Goal: Task Accomplishment & Management: Manage account settings

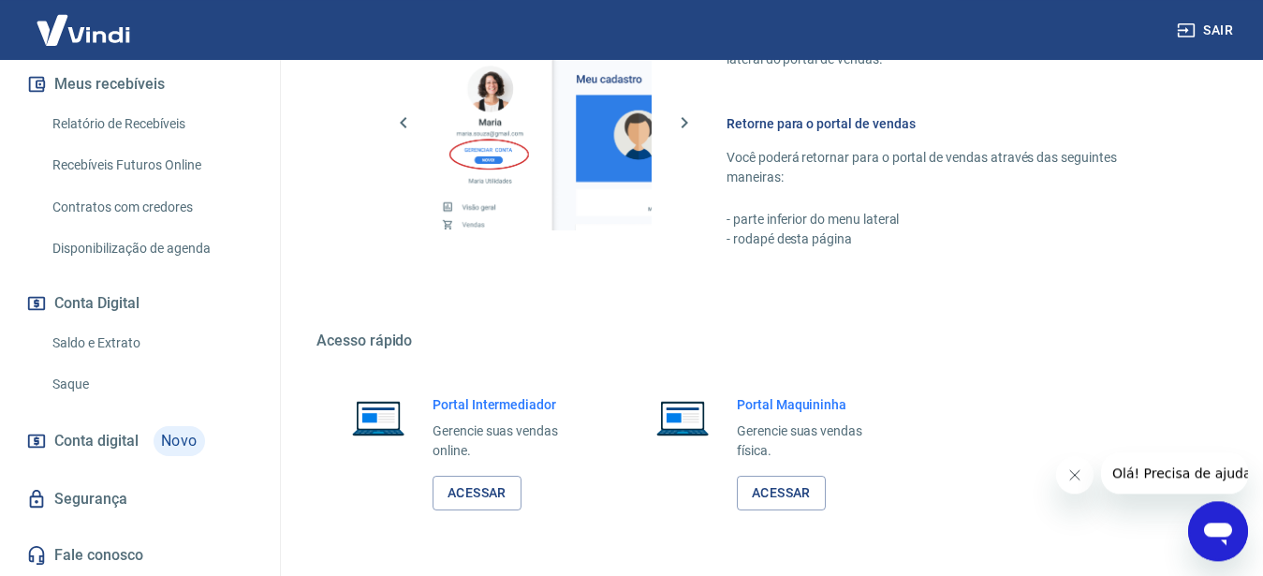
scroll to position [1099, 0]
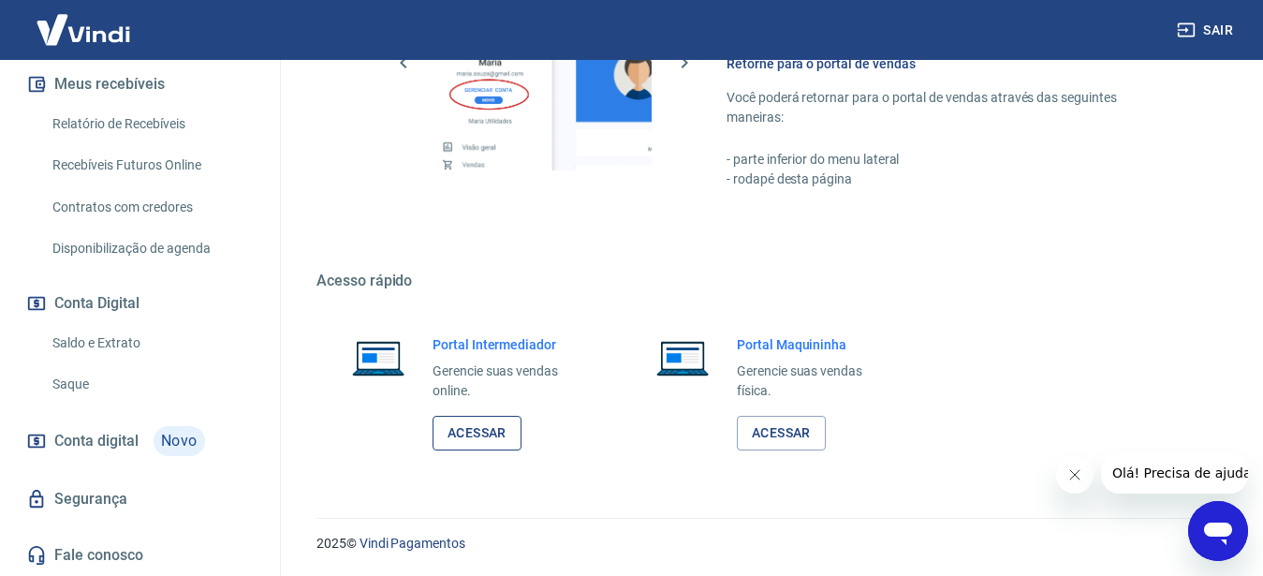
click at [482, 435] on link "Acessar" at bounding box center [477, 433] width 89 height 35
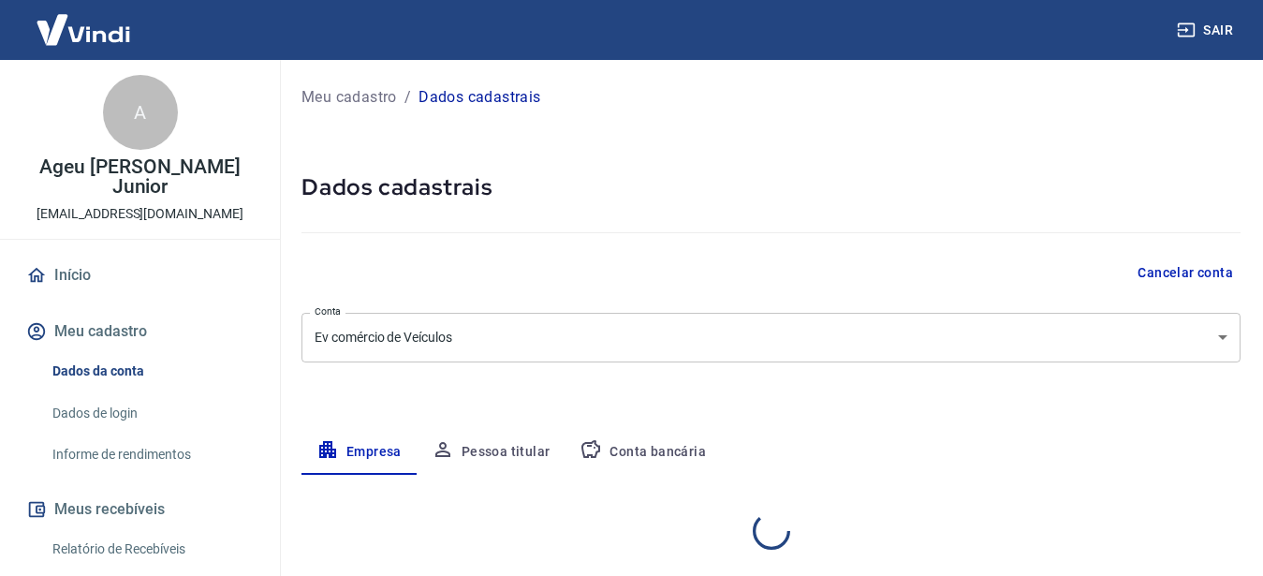
select select "MT"
select select "business"
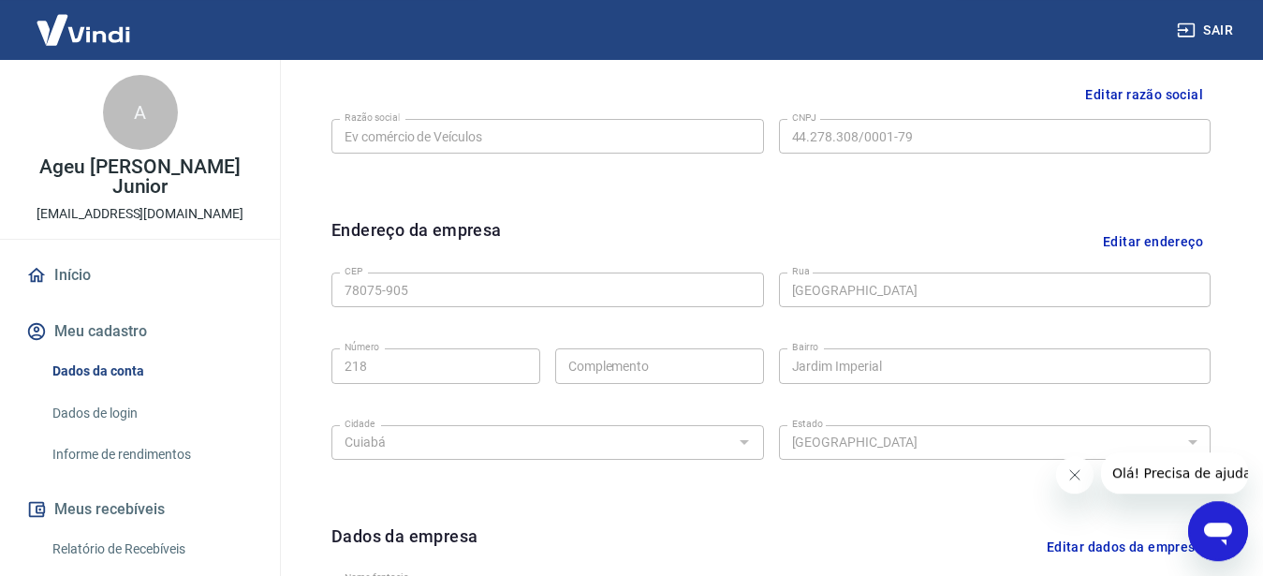
scroll to position [478, 0]
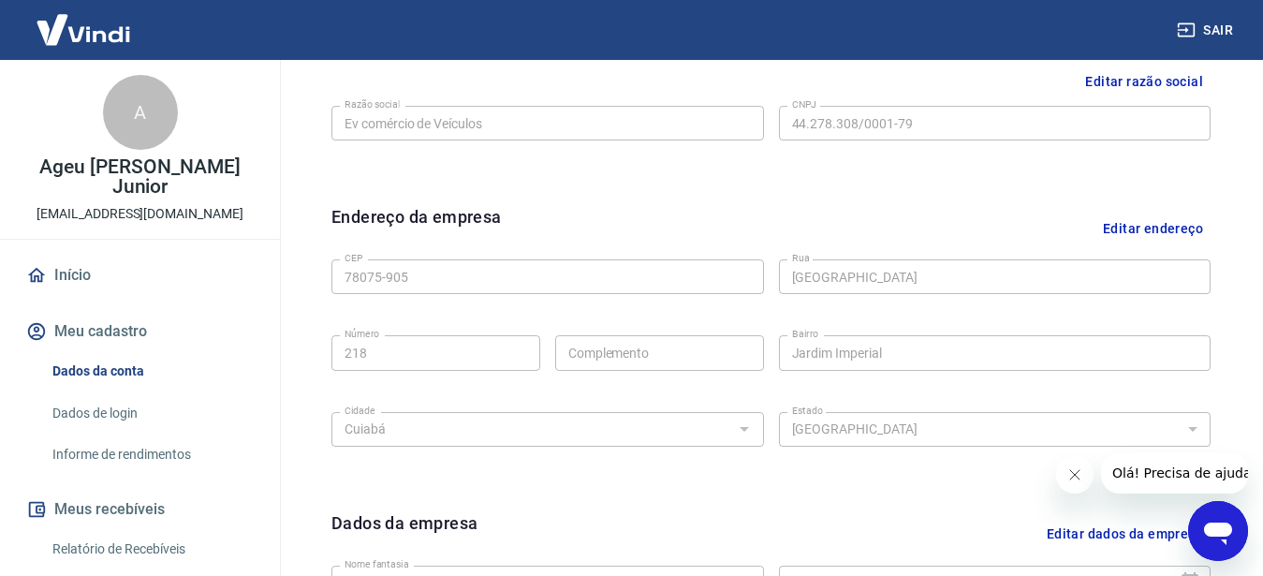
click at [1150, 226] on button "Editar endereço" at bounding box center [1153, 228] width 115 height 48
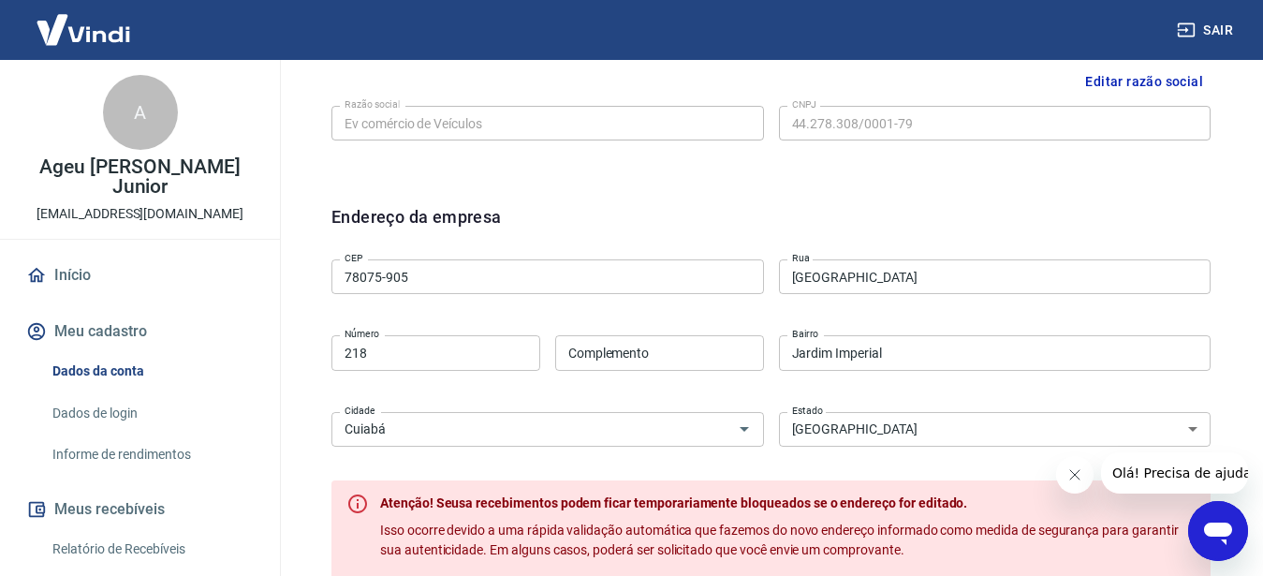
click at [500, 276] on input "78075-905" at bounding box center [547, 276] width 433 height 35
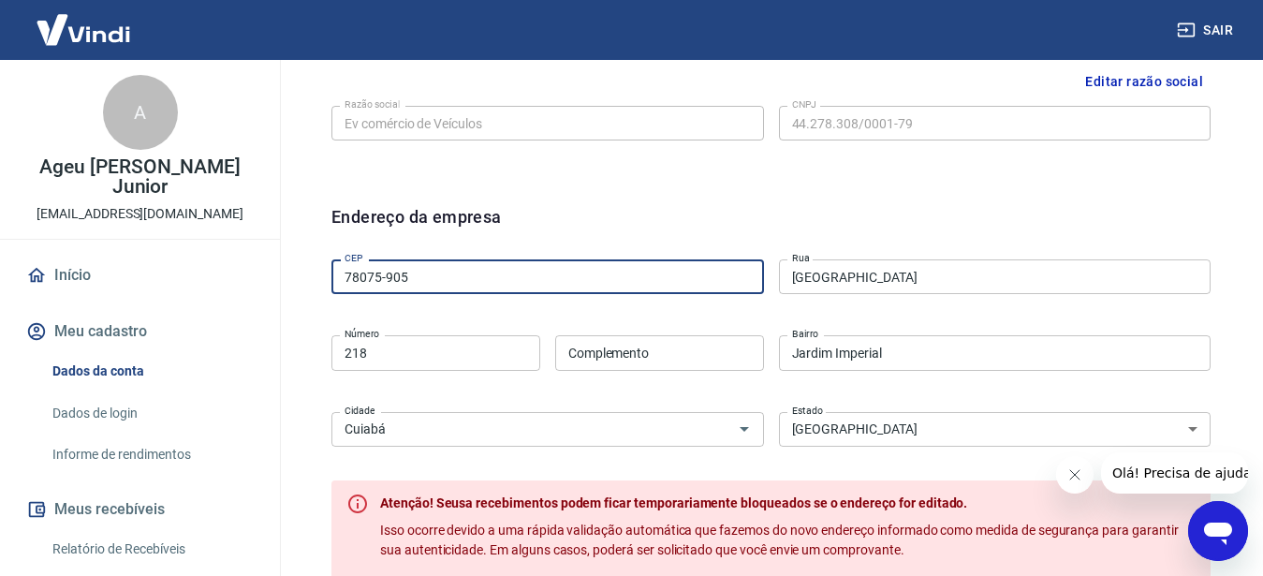
click at [500, 276] on input "78075-905" at bounding box center [547, 276] width 433 height 35
type input "7"
type input "78008-800"
click at [708, 317] on div "CEP 78008-800 CEP [GEOGRAPHIC_DATA] Número Complemento Complemento [GEOGRAPHIC_…" at bounding box center [770, 351] width 879 height 198
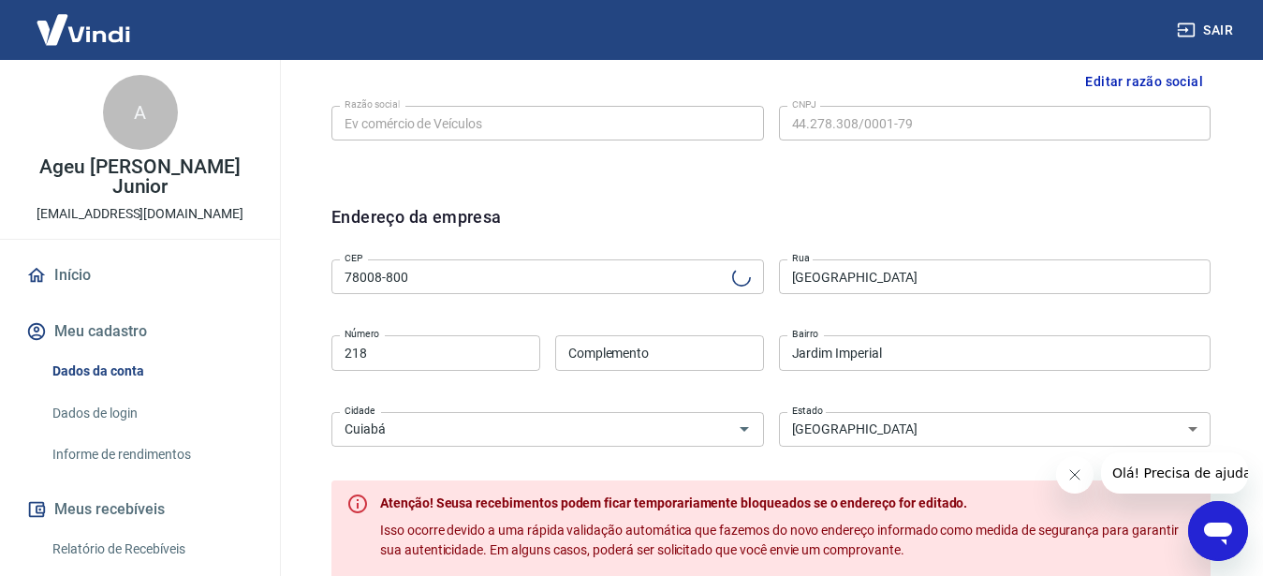
type input "Avenida Professor [GEOGRAPHIC_DATA]"
type input "Lixeira"
click at [420, 361] on input "218" at bounding box center [435, 352] width 209 height 35
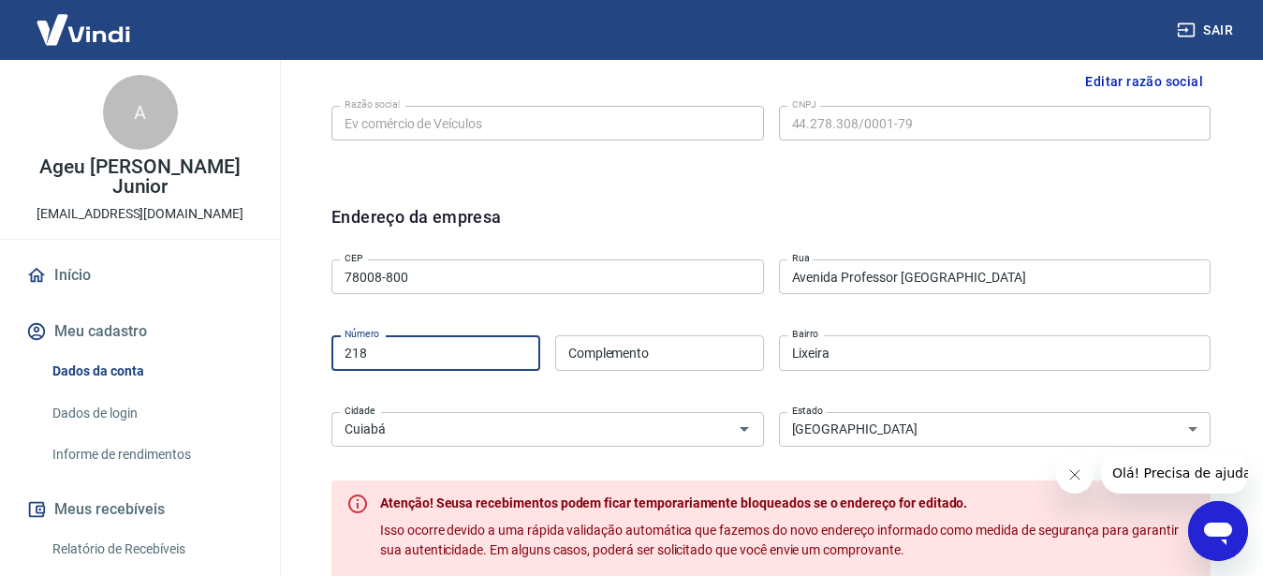
click at [420, 361] on input "218" at bounding box center [435, 352] width 209 height 35
type input "553"
click at [509, 305] on div "CEP 78008-800 CEP [GEOGRAPHIC_DATA] [GEOGRAPHIC_DATA] [GEOGRAPHIC_DATA] Número …" at bounding box center [770, 351] width 879 height 198
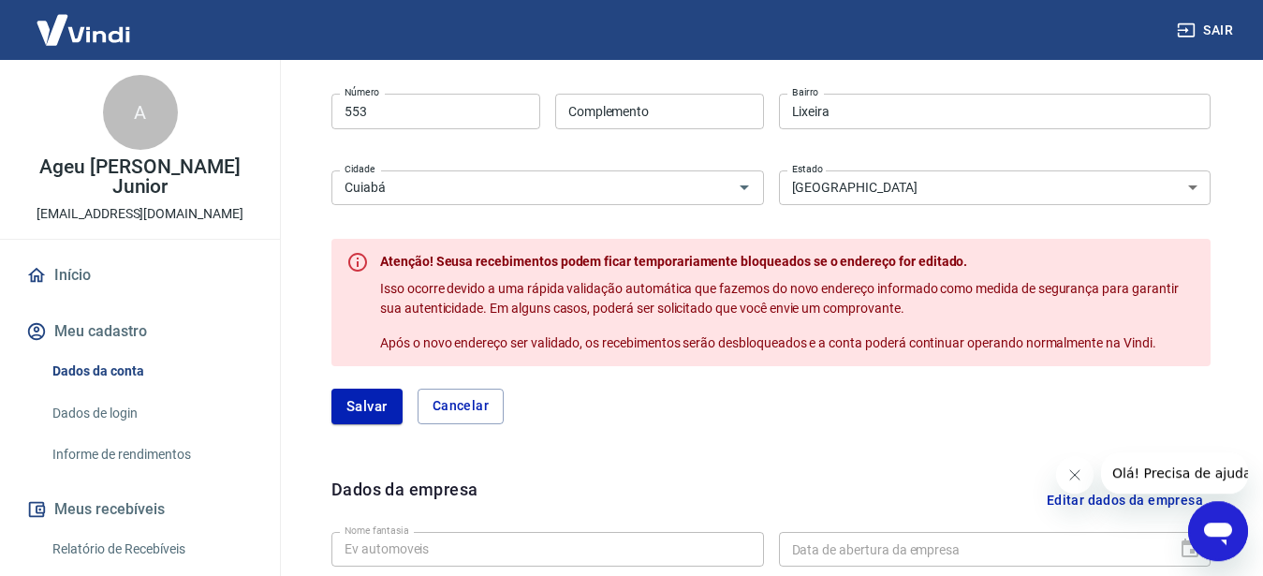
scroll to position [764, 0]
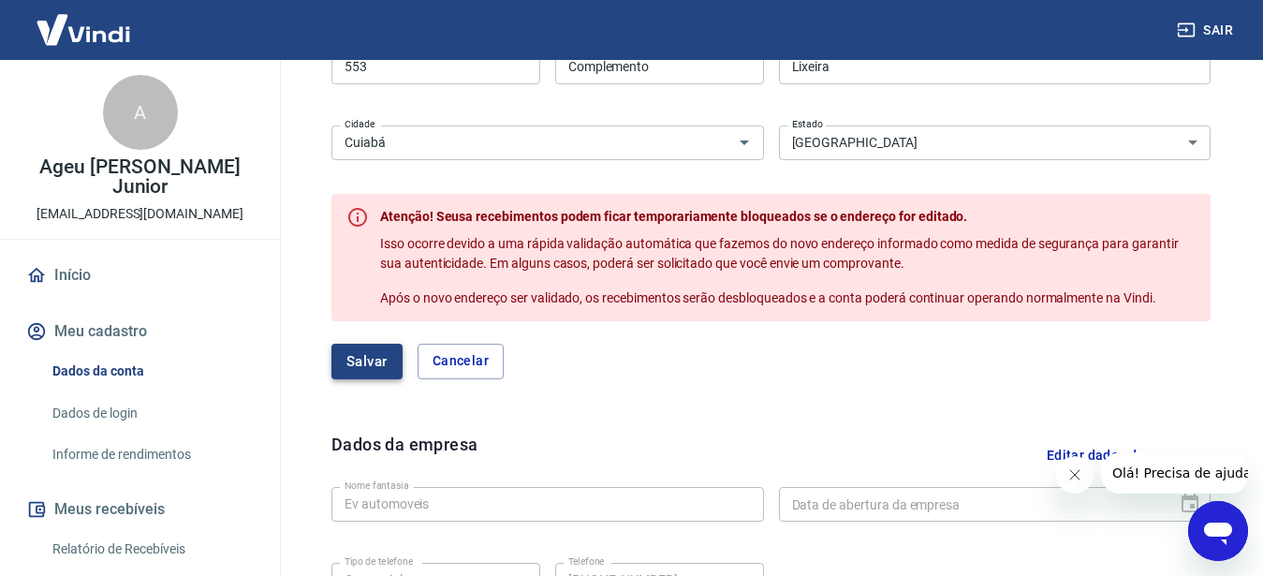
click at [376, 362] on button "Salvar" at bounding box center [366, 362] width 71 height 36
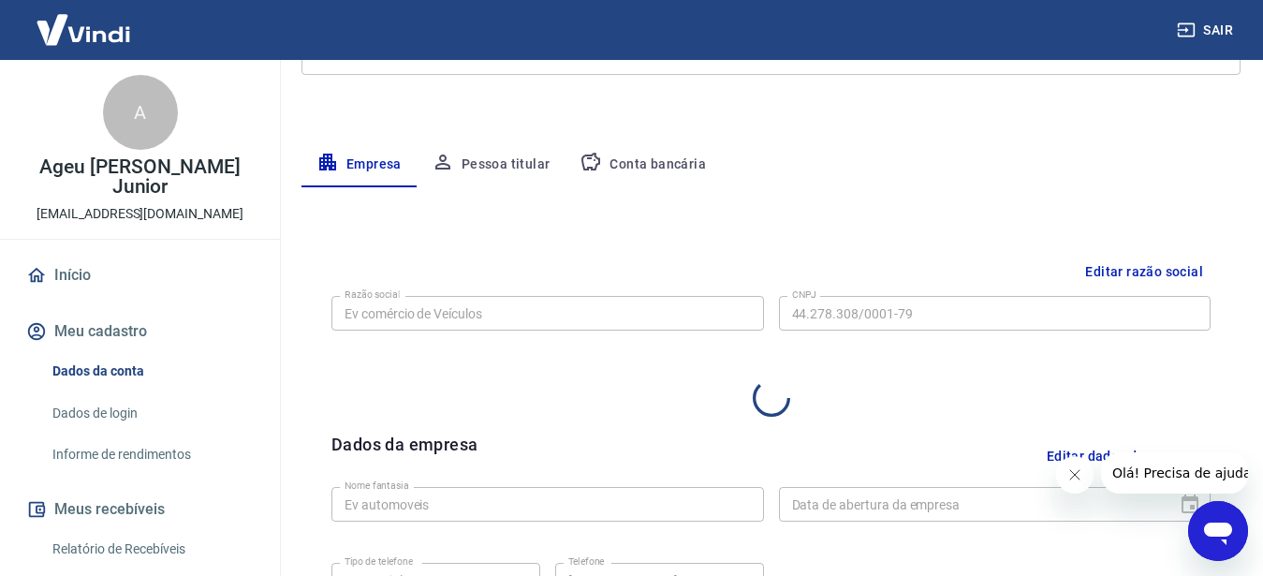
select select "MT"
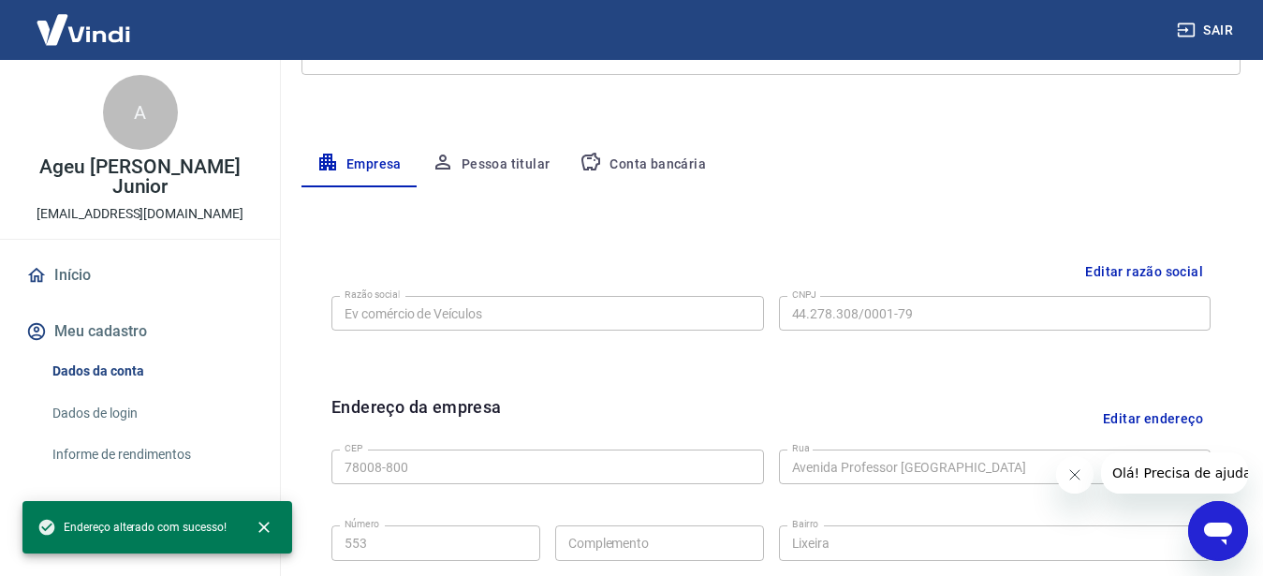
scroll to position [556, 0]
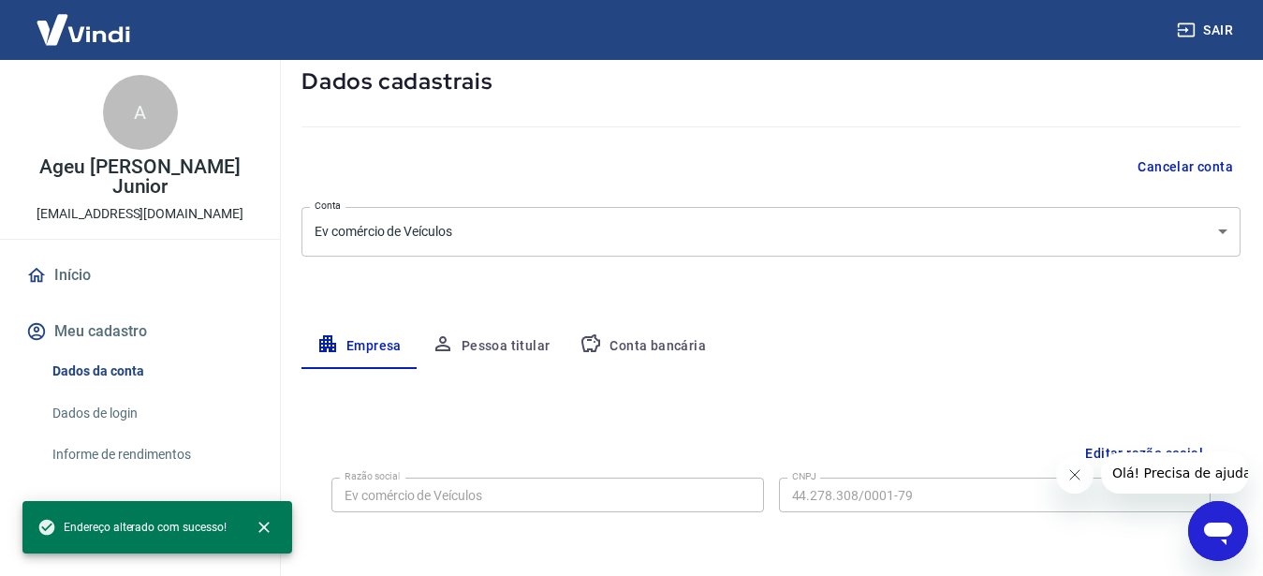
click at [477, 341] on button "Pessoa titular" at bounding box center [491, 346] width 149 height 45
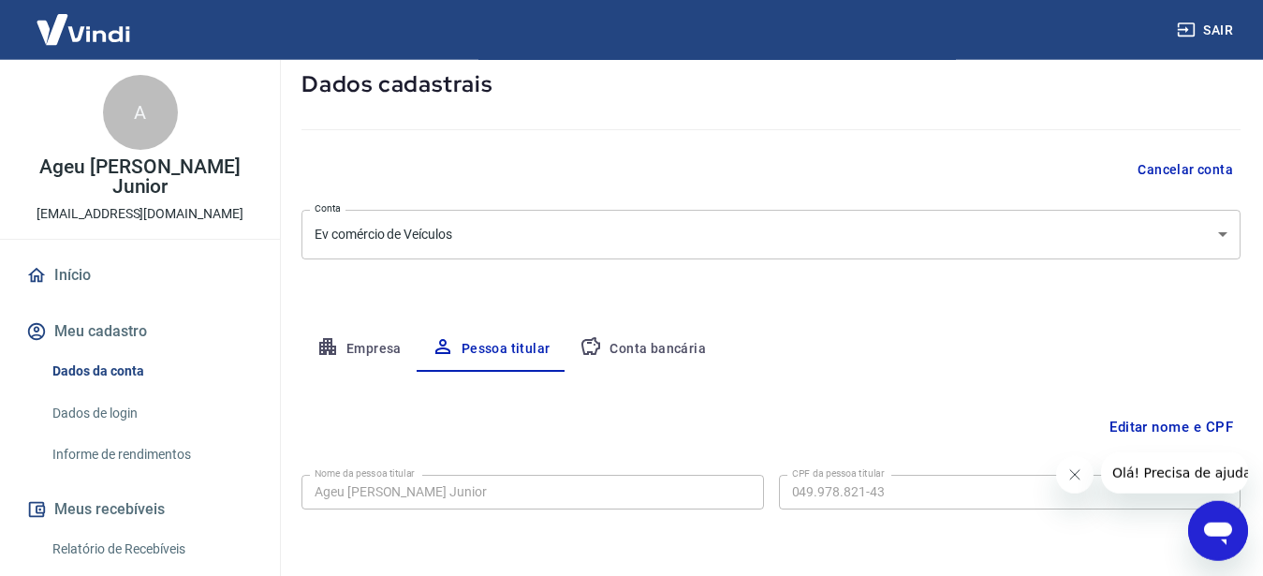
scroll to position [173, 0]
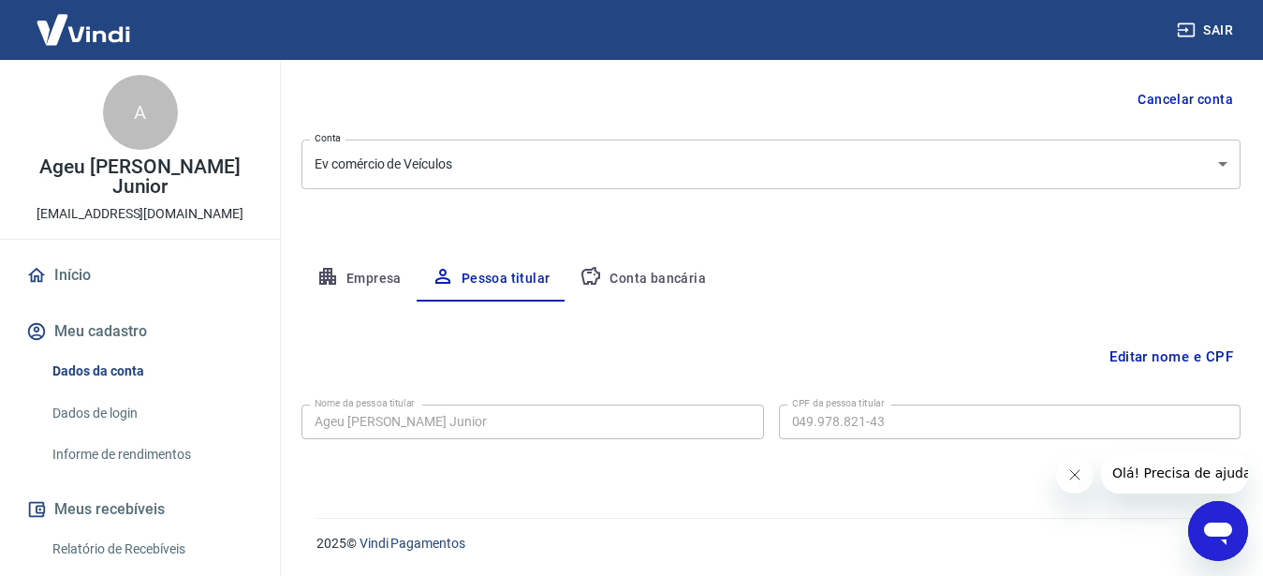
click at [610, 277] on button "Conta bancária" at bounding box center [643, 279] width 156 height 45
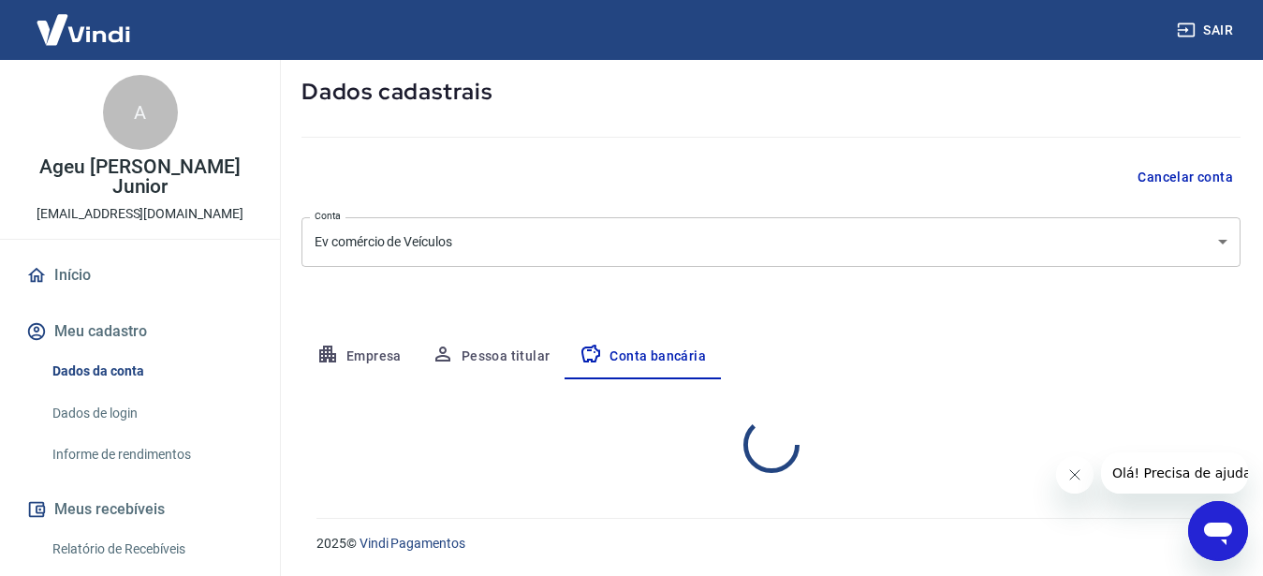
select select "1"
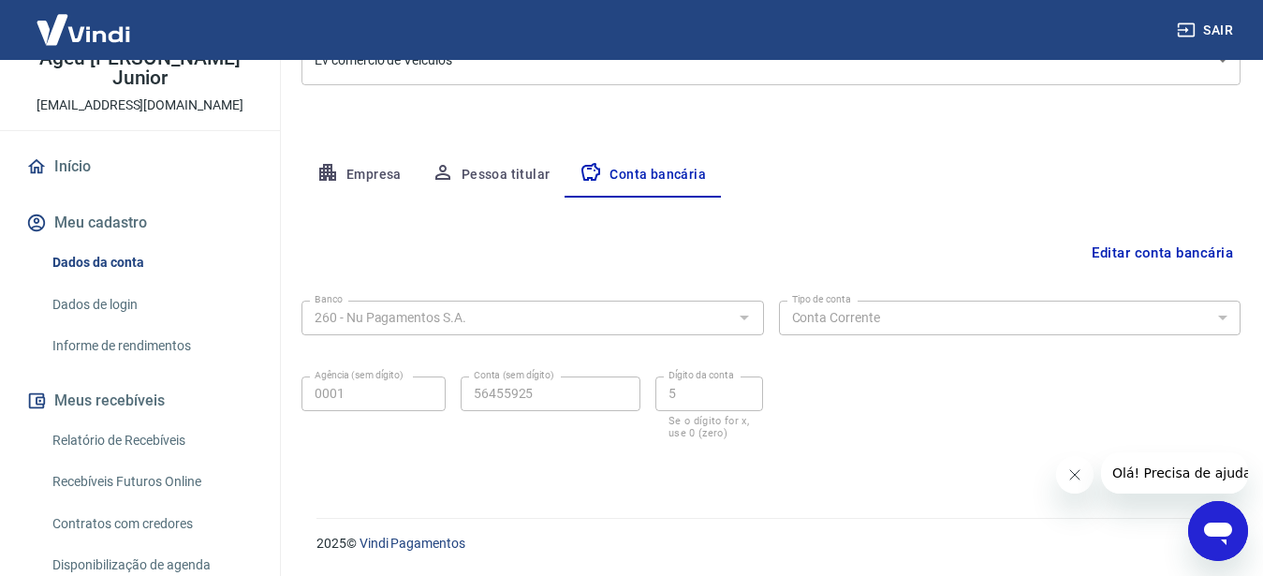
scroll to position [78, 0]
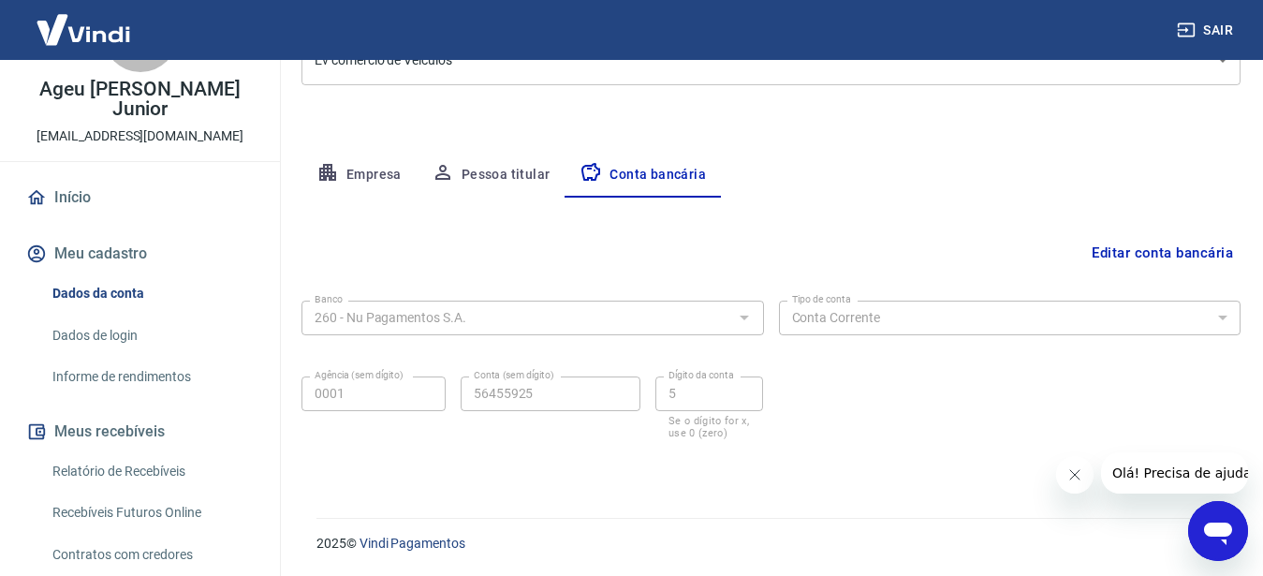
click at [73, 197] on link "Início" at bounding box center [139, 197] width 235 height 41
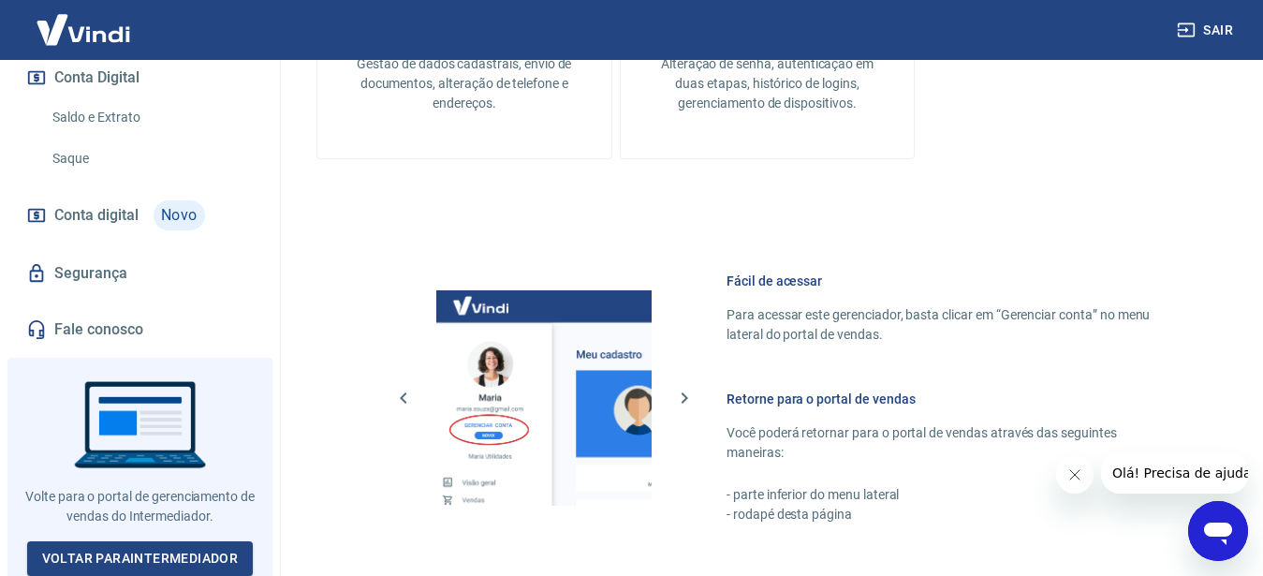
scroll to position [1099, 0]
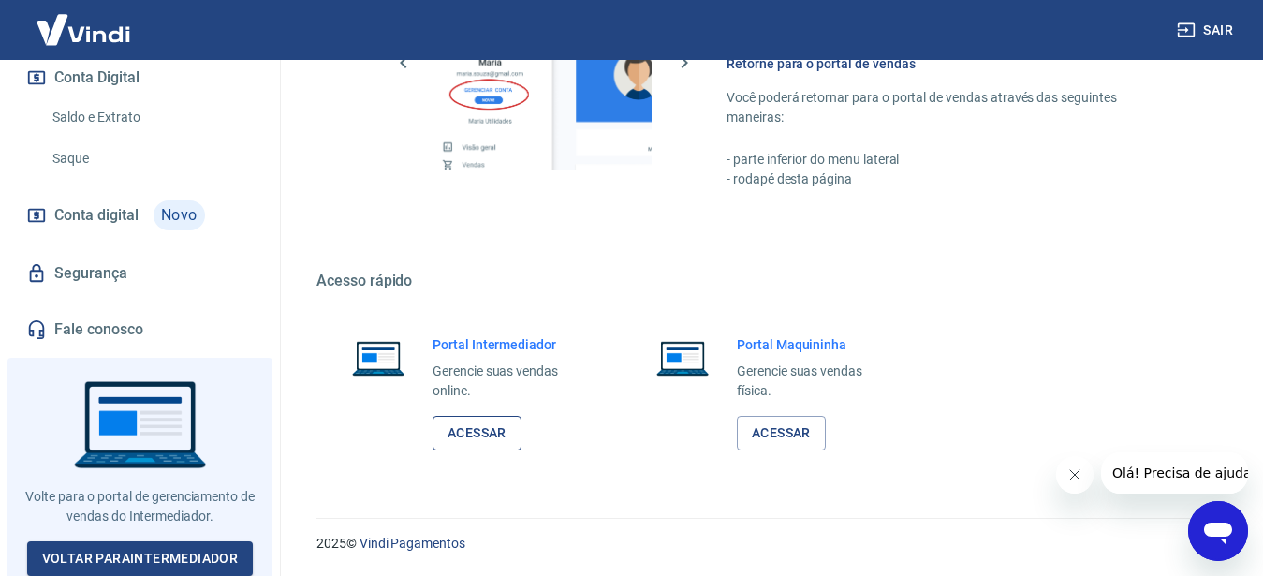
click at [491, 432] on link "Acessar" at bounding box center [477, 433] width 89 height 35
